Goal: Task Accomplishment & Management: Complete application form

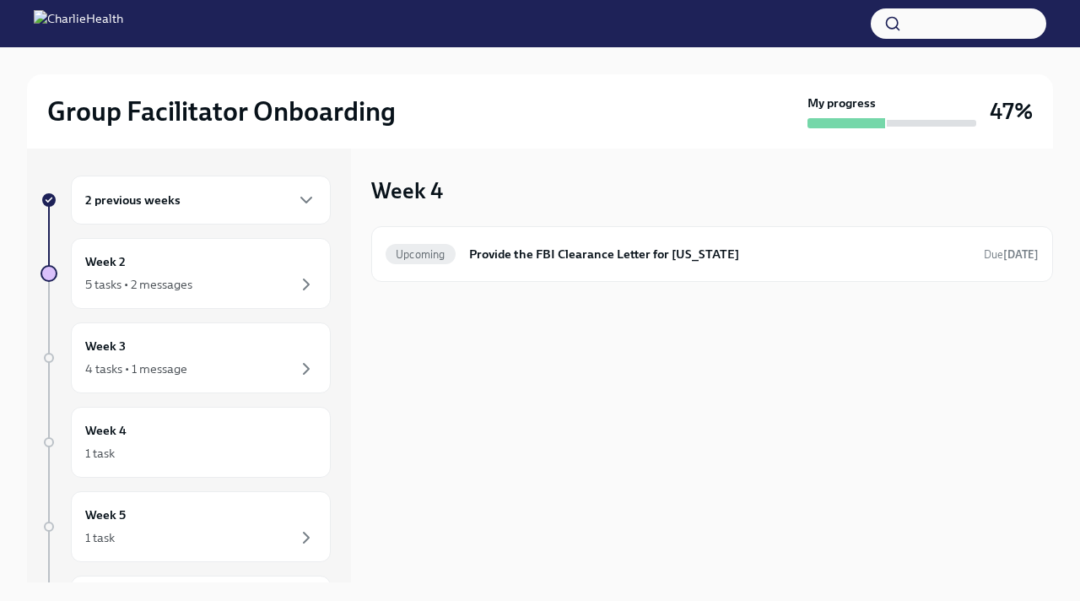
scroll to position [29, 0]
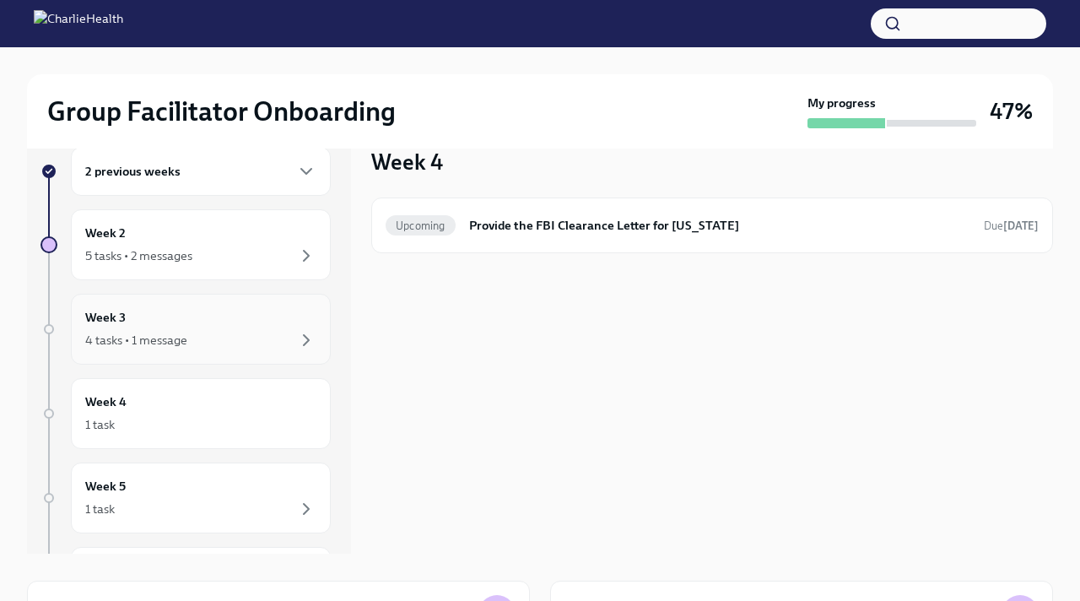
click at [175, 339] on div "4 tasks • 1 message" at bounding box center [136, 339] width 102 height 17
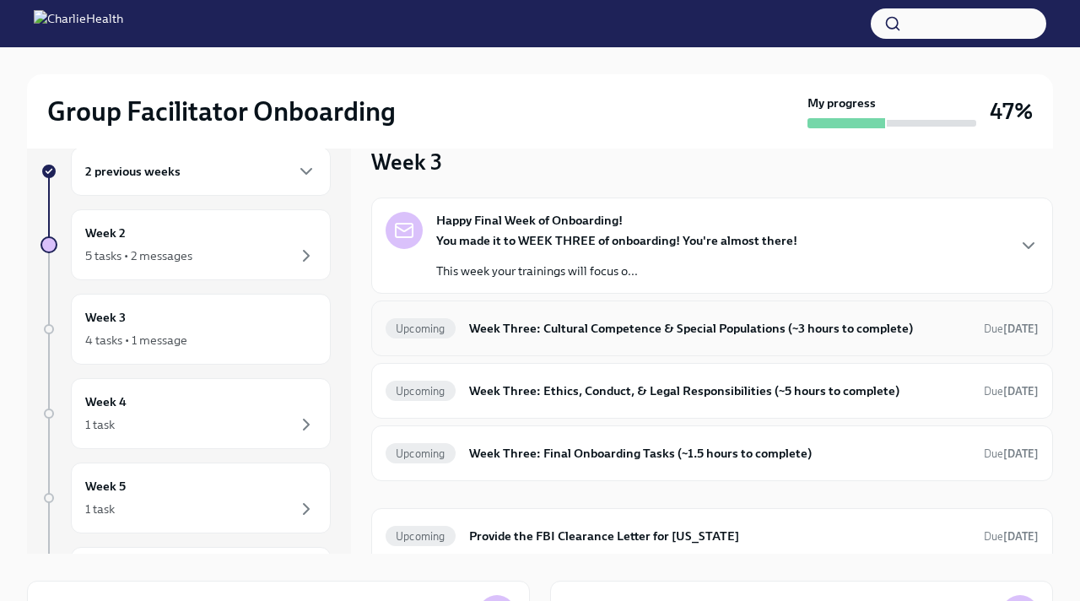
click at [527, 341] on div "Upcoming Week Three: Cultural Competence & Special Populations (~3 hours to com…" at bounding box center [711, 328] width 653 height 27
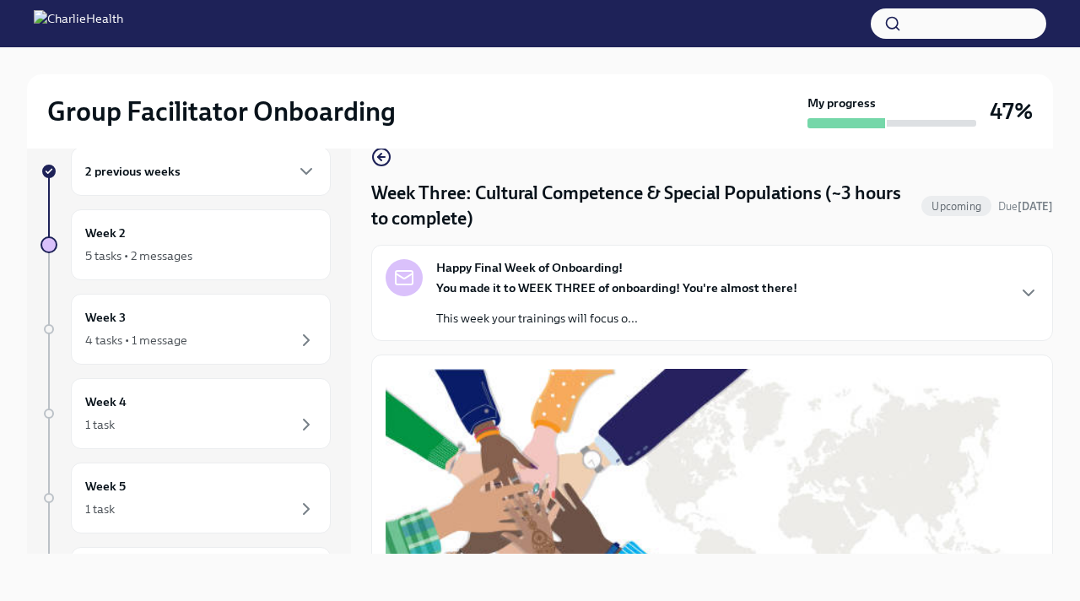
click at [531, 315] on p "This week your trainings will focus o..." at bounding box center [616, 318] width 361 height 17
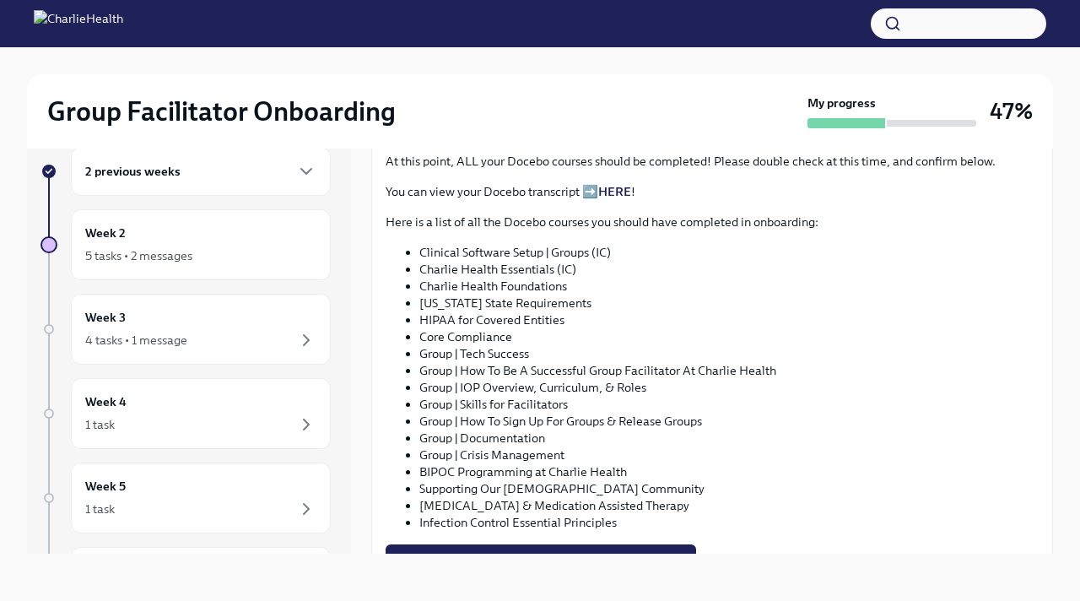
scroll to position [1187, 0]
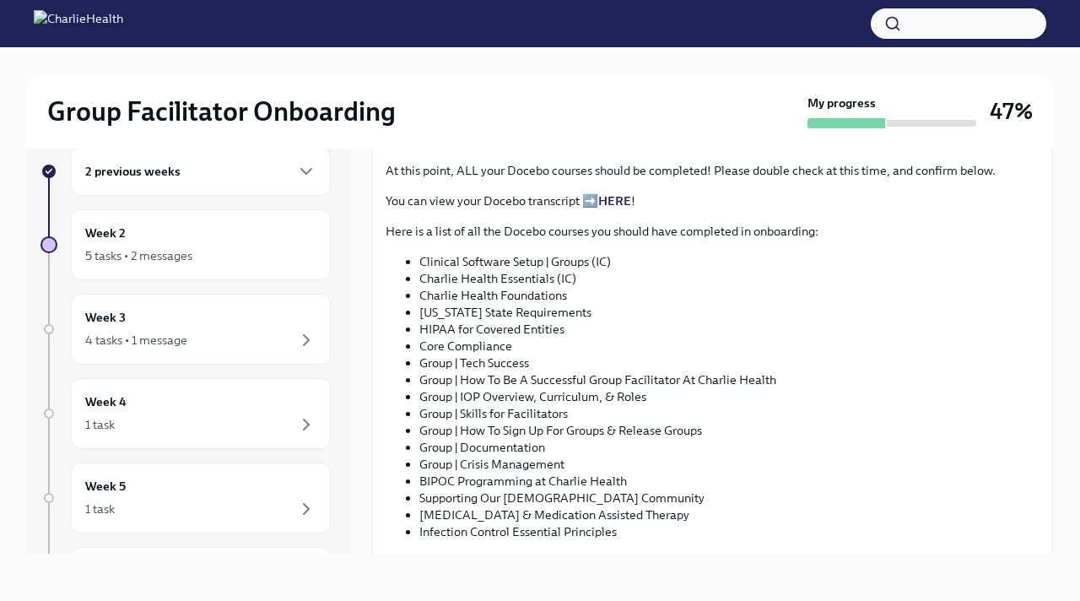
click at [531, 48] on span "I completed these Docebo courses!" at bounding box center [494, 39] width 195 height 17
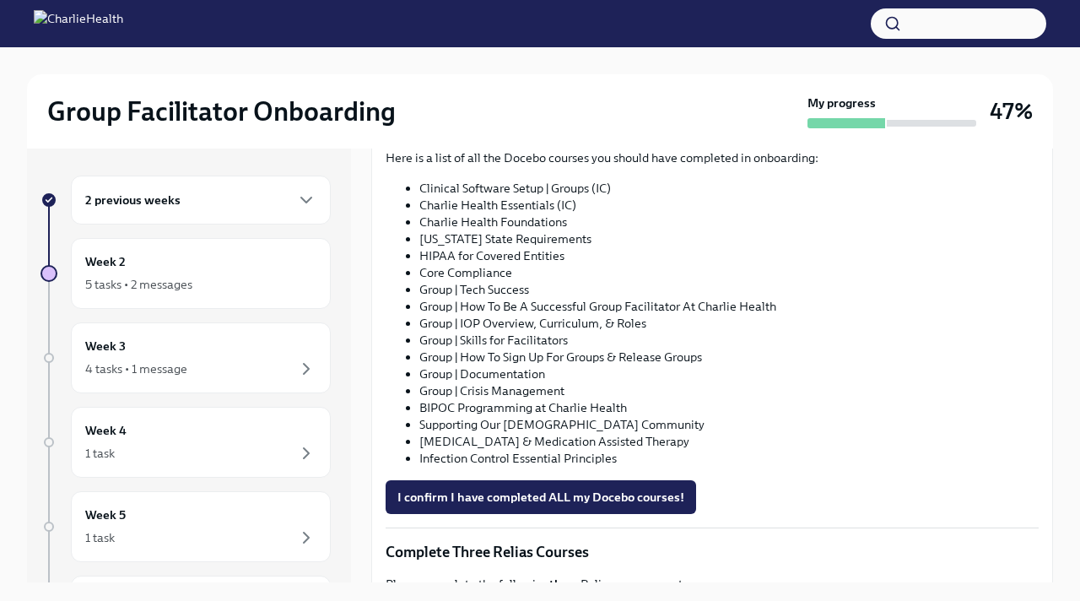
scroll to position [989, 0]
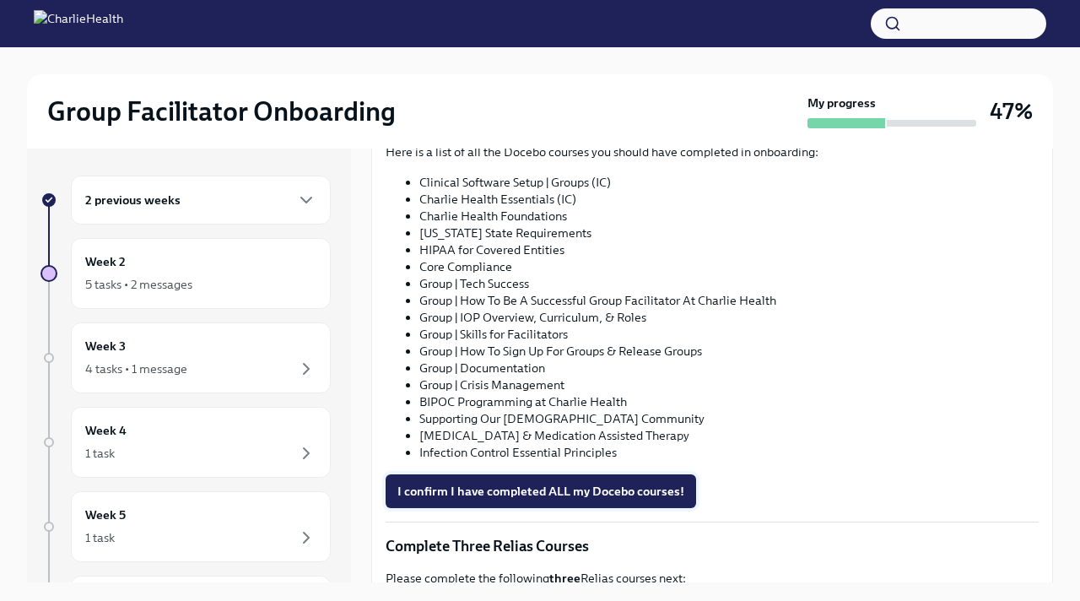
click at [550, 493] on span "I confirm I have completed ALL my Docebo courses!" at bounding box center [540, 490] width 287 height 17
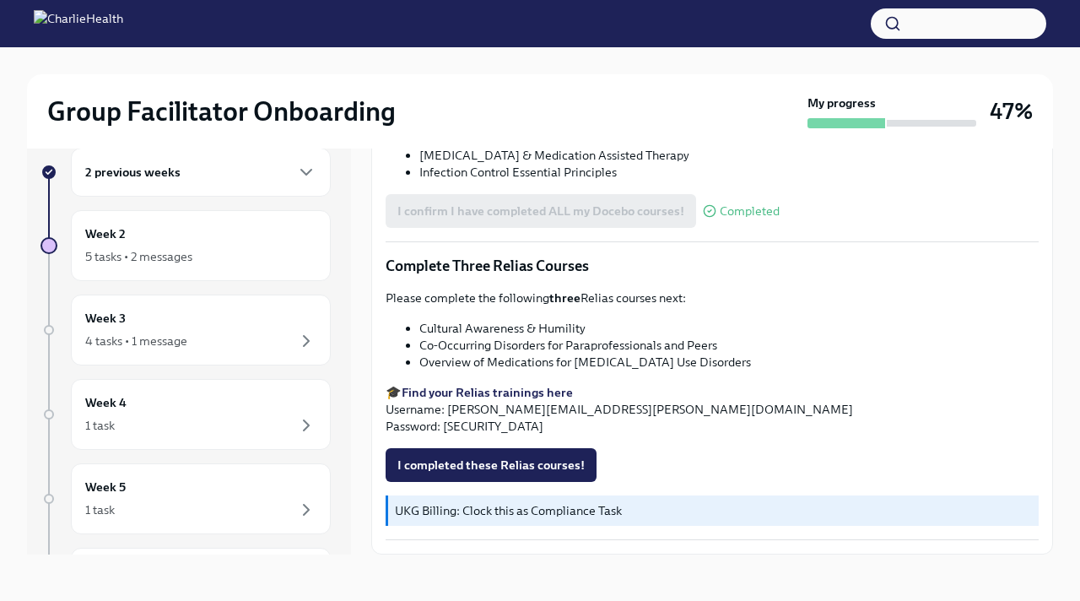
scroll to position [29, 0]
click at [232, 338] on div "4 tasks • 1 message" at bounding box center [200, 340] width 231 height 20
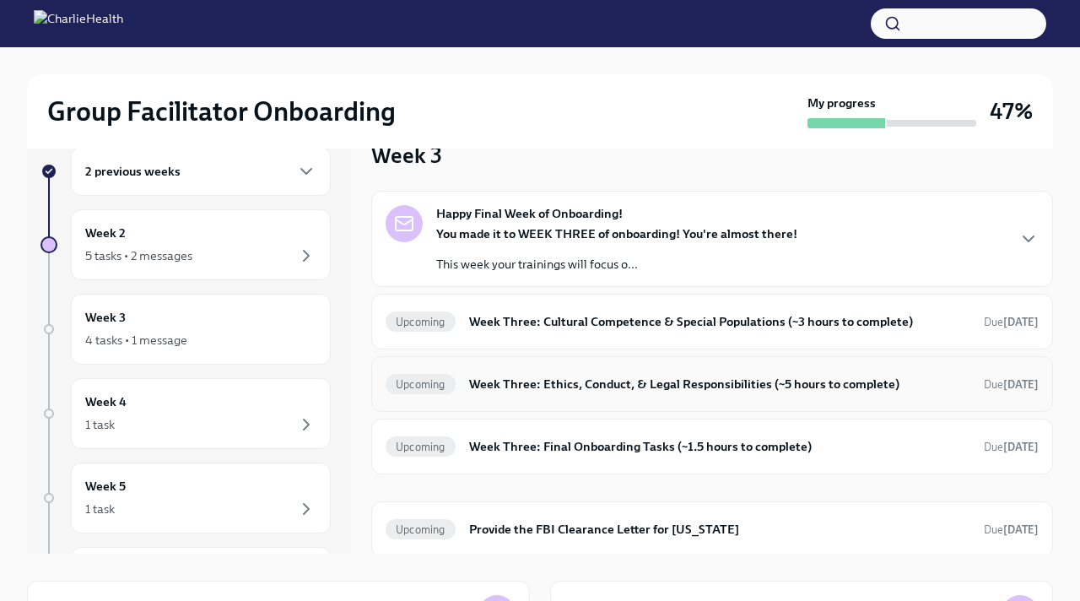
scroll to position [10, 0]
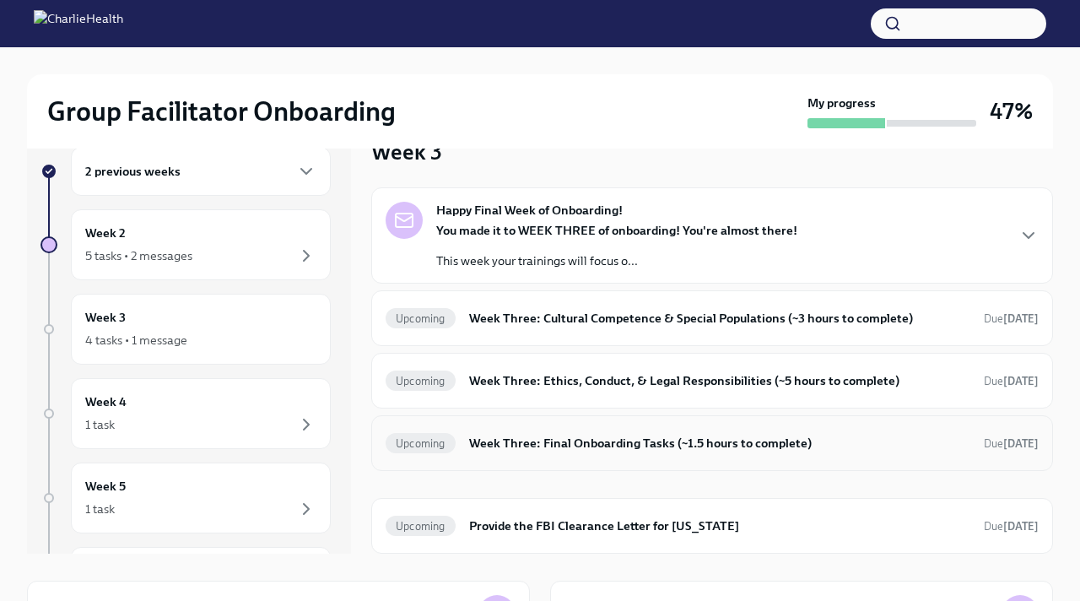
click at [547, 445] on h6 "Week Three: Final Onboarding Tasks (~1.5 hours to complete)" at bounding box center [719, 443] width 501 height 19
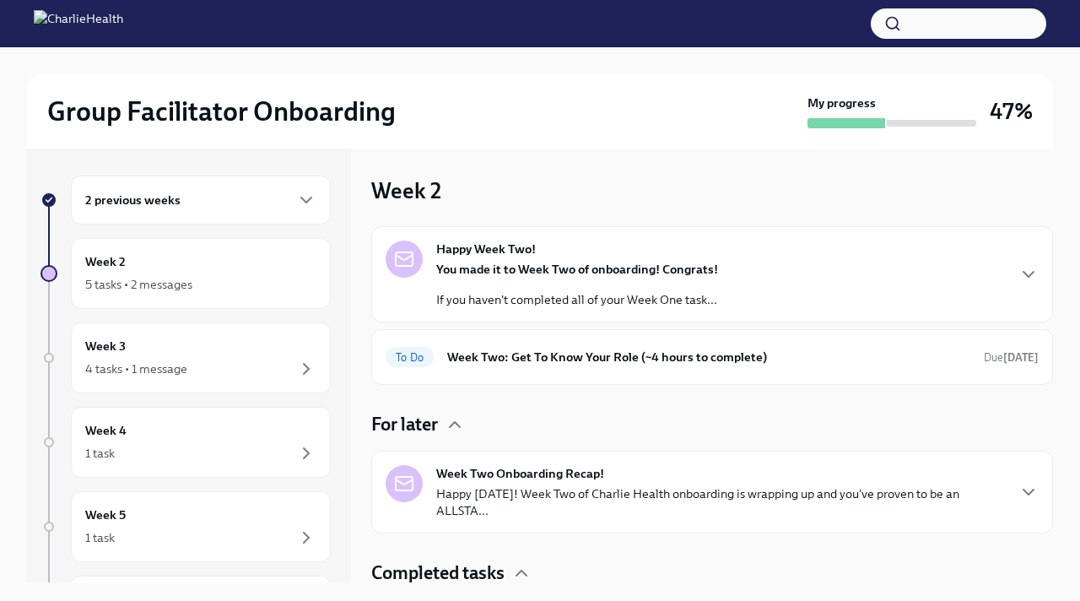
scroll to position [242, 0]
